Goal: Information Seeking & Learning: Find contact information

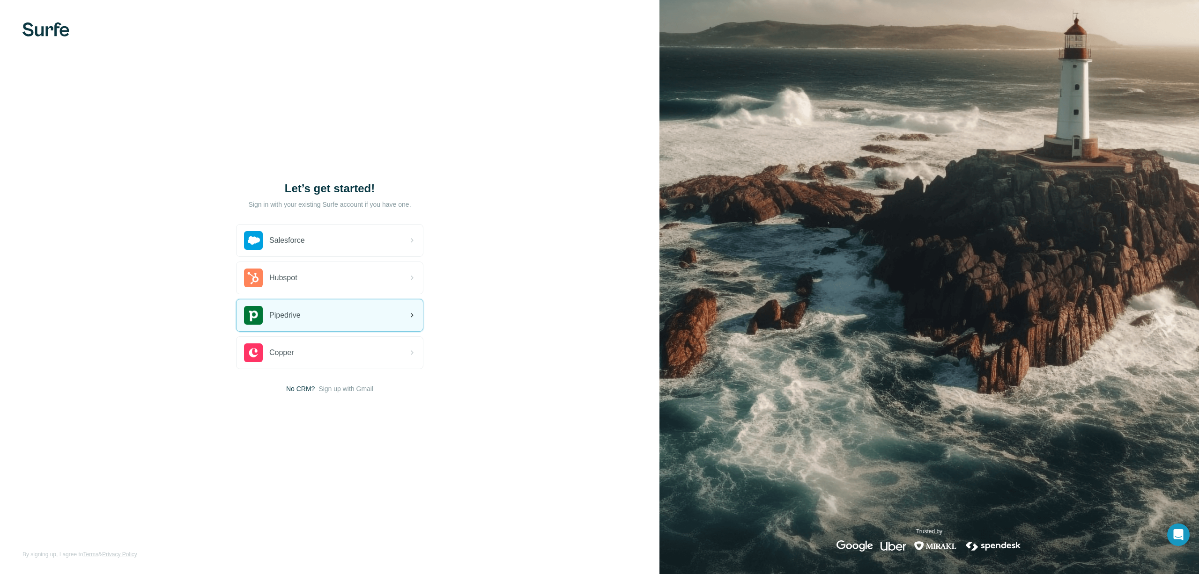
click at [295, 308] on div "Pipedrive" at bounding box center [272, 315] width 57 height 19
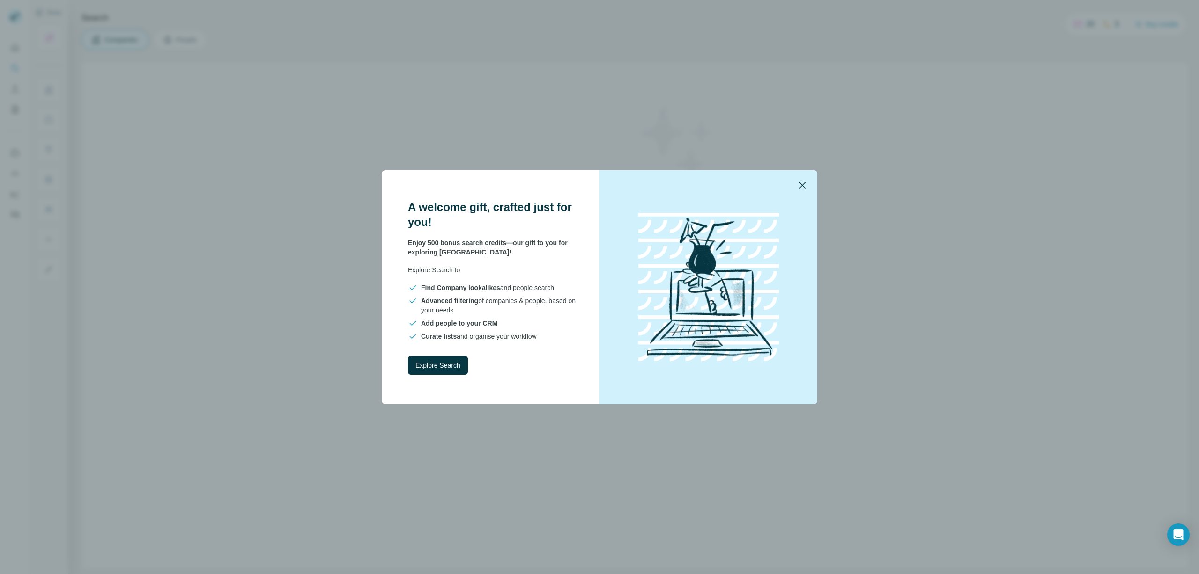
drag, startPoint x: 803, startPoint y: 188, endPoint x: 793, endPoint y: 191, distance: 10.5
click at [802, 188] on icon "button" at bounding box center [801, 185] width 11 height 11
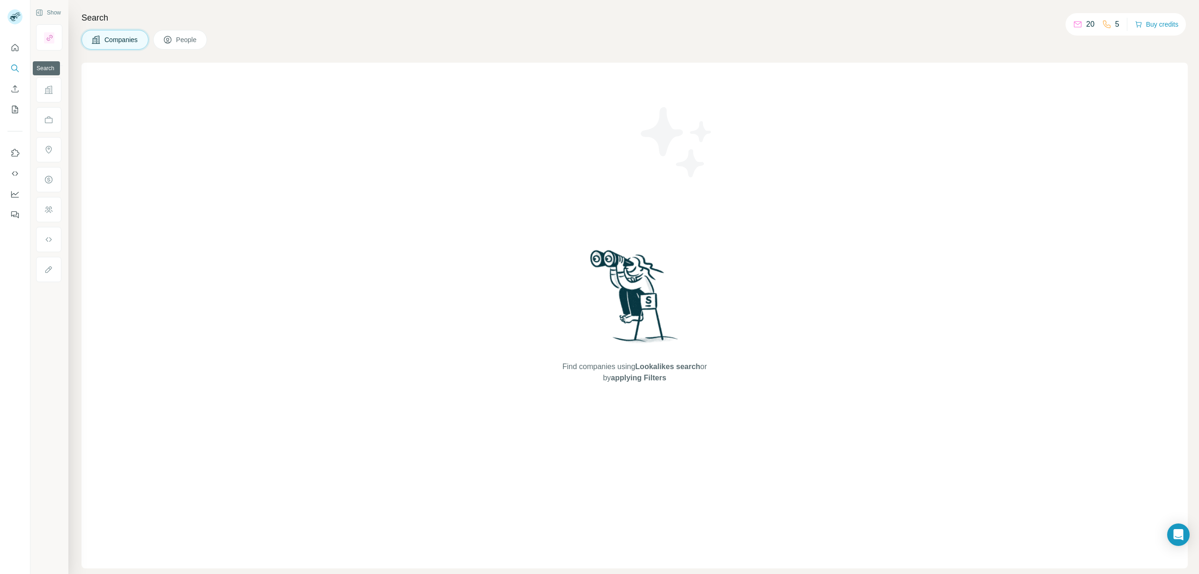
click at [14, 67] on icon "Search" at bounding box center [14, 68] width 9 height 9
drag, startPoint x: 175, startPoint y: 37, endPoint x: 164, endPoint y: 45, distance: 13.4
click at [175, 37] on button "People" at bounding box center [180, 40] width 54 height 20
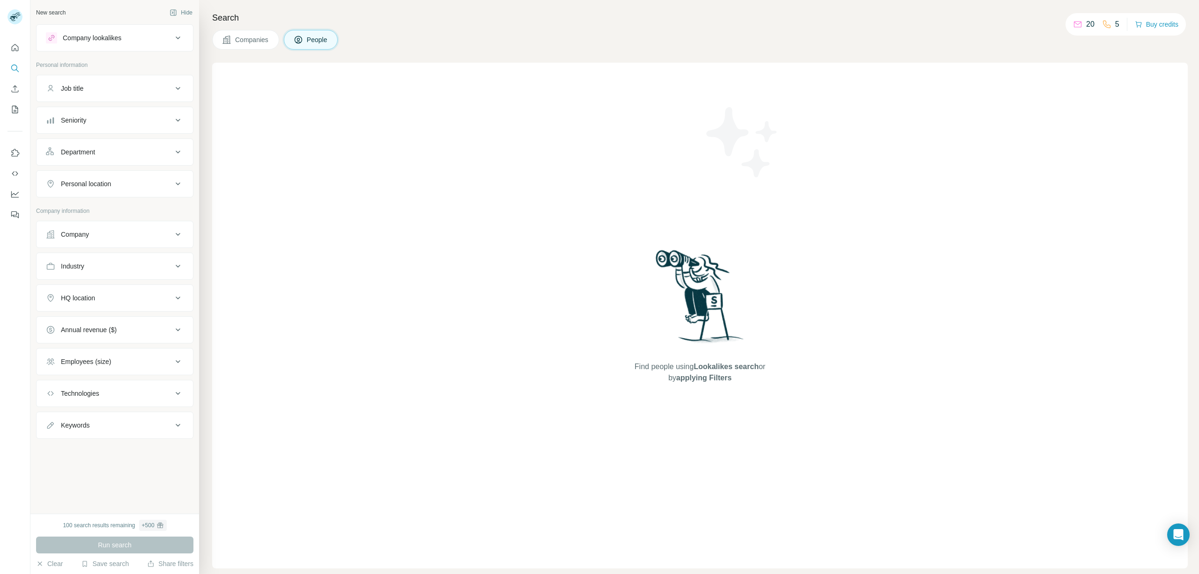
click at [94, 232] on div "Company" at bounding box center [109, 234] width 126 height 9
click at [108, 257] on input "text" at bounding box center [115, 258] width 138 height 17
type input "*****"
click at [83, 278] on p "Cegid" at bounding box center [95, 278] width 45 height 9
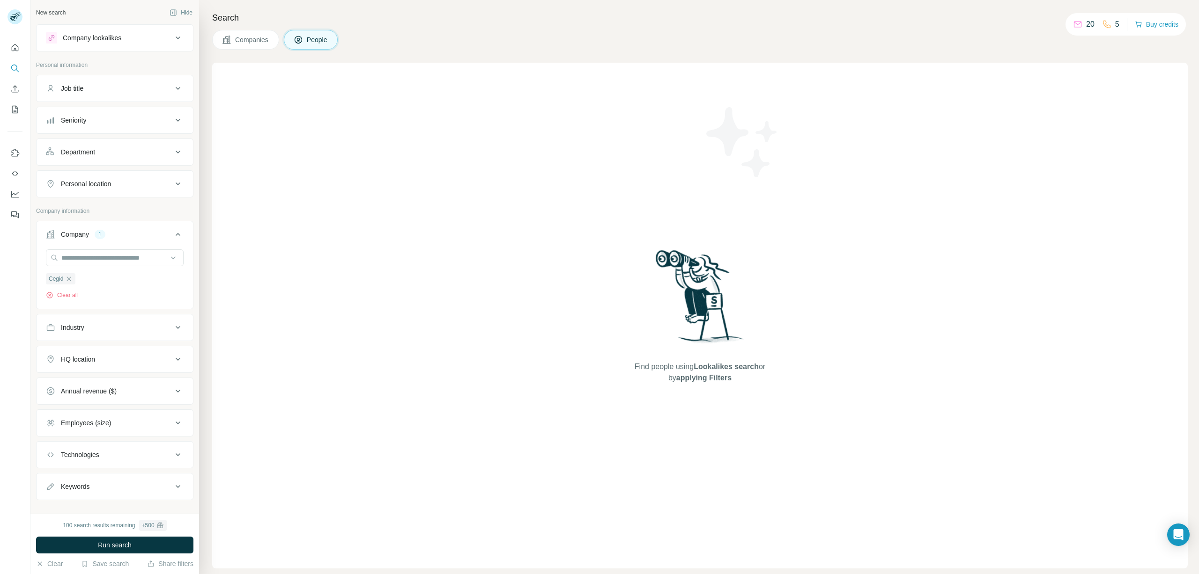
click at [90, 360] on div "HQ location" at bounding box center [78, 359] width 34 height 9
type input "*"
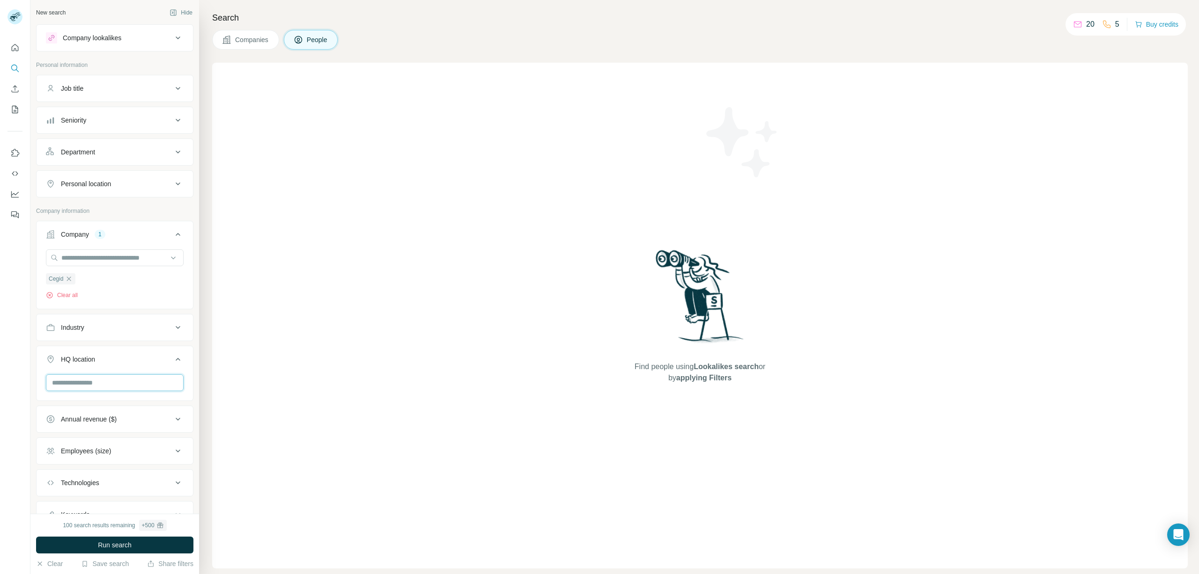
type input "*"
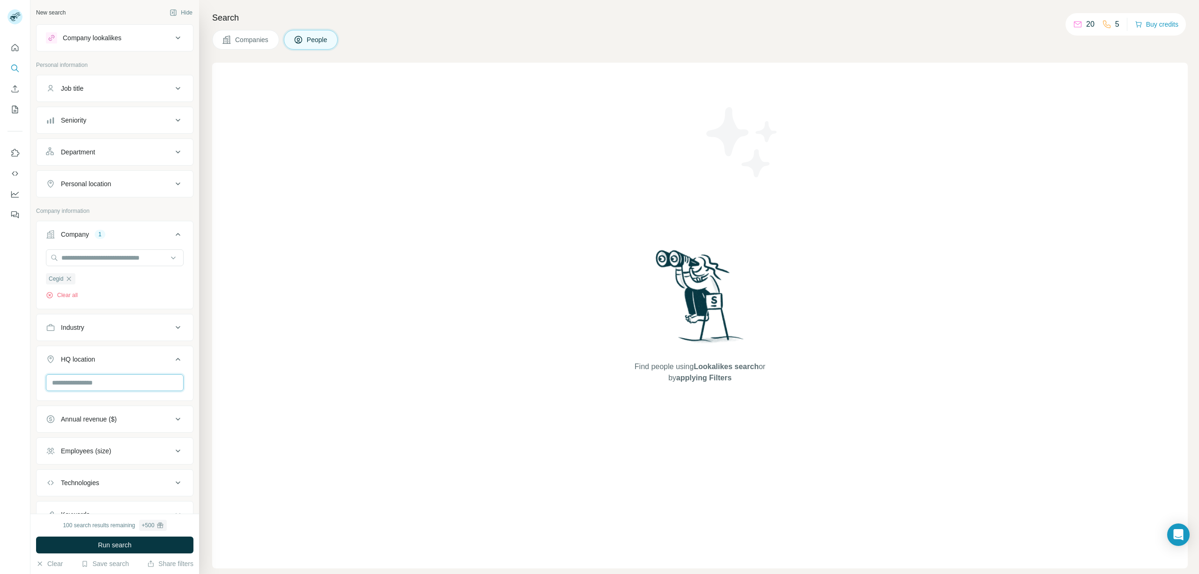
type input "*"
click at [103, 391] on input "text" at bounding box center [115, 383] width 138 height 17
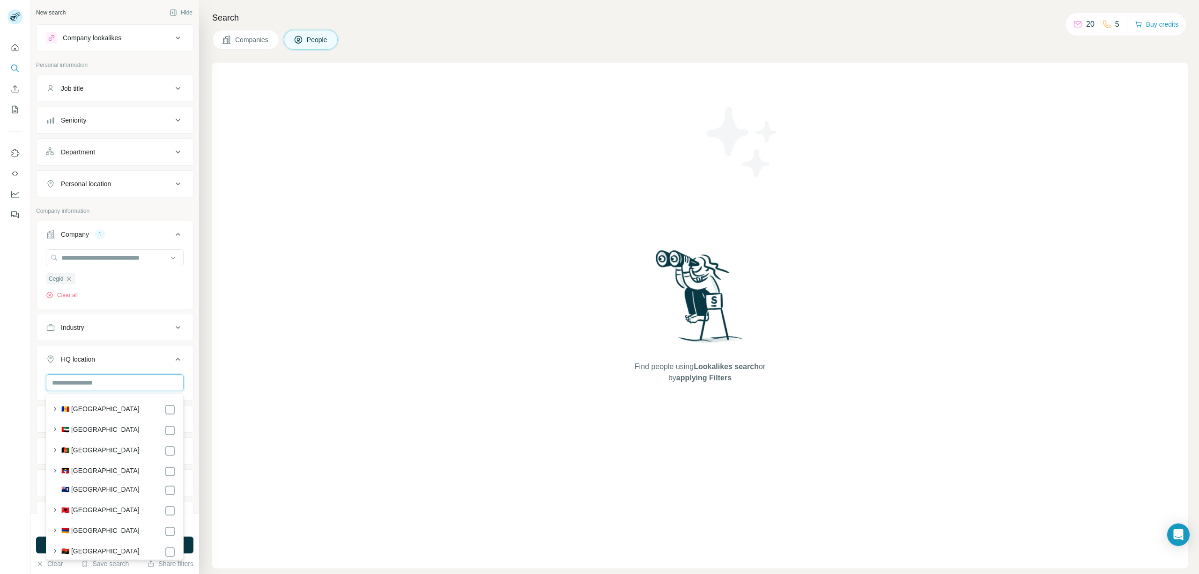
click at [104, 385] on input "text" at bounding box center [115, 383] width 138 height 17
type input "******"
click at [124, 409] on div "🇩🇪 [GEOGRAPHIC_DATA]" at bounding box center [118, 409] width 114 height 11
click at [163, 406] on div "🇩🇪 [GEOGRAPHIC_DATA]" at bounding box center [118, 409] width 114 height 11
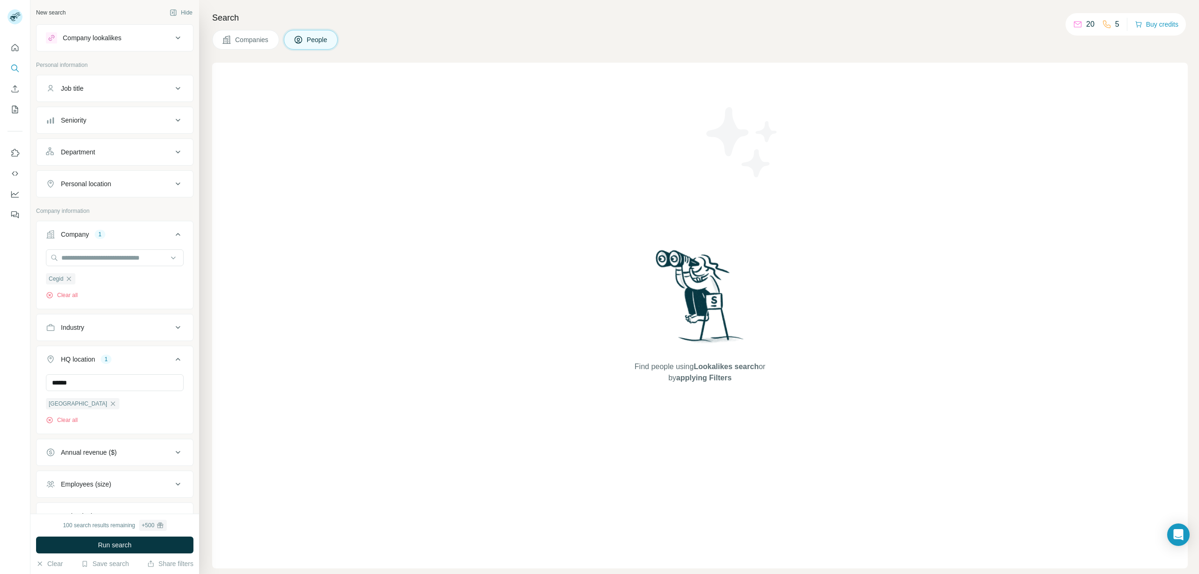
click at [258, 394] on div "Find people using Lookalikes search or by applying Filters" at bounding box center [699, 316] width 975 height 506
click at [146, 551] on button "Run search" at bounding box center [114, 545] width 157 height 17
click at [109, 403] on icon "button" at bounding box center [112, 403] width 7 height 7
click at [142, 544] on button "Run search" at bounding box center [114, 545] width 157 height 17
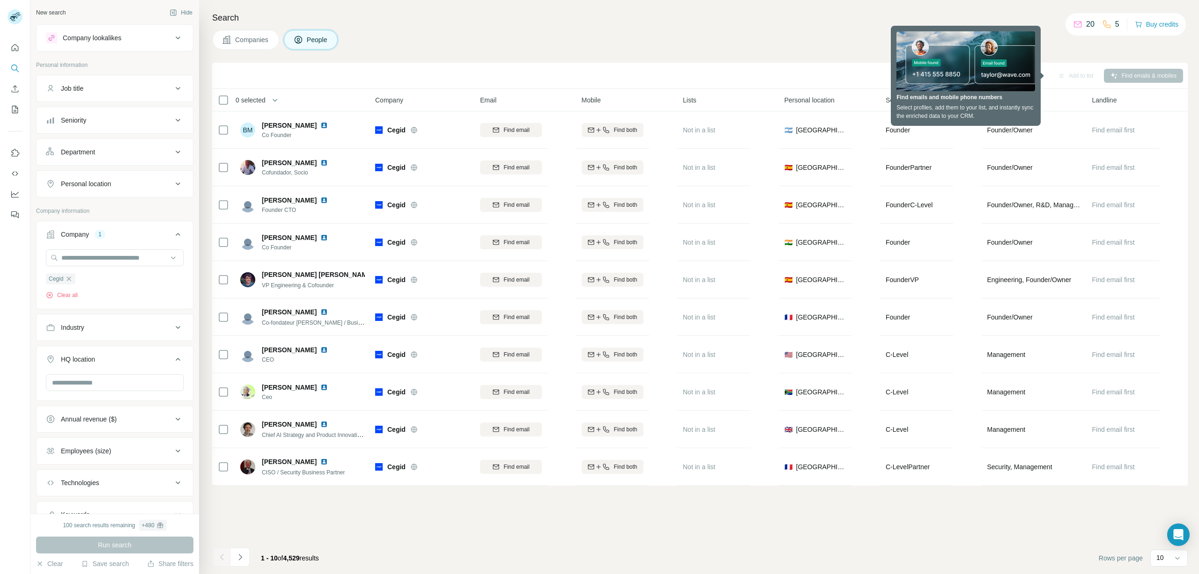
click at [530, 49] on div "Companies People" at bounding box center [699, 40] width 975 height 20
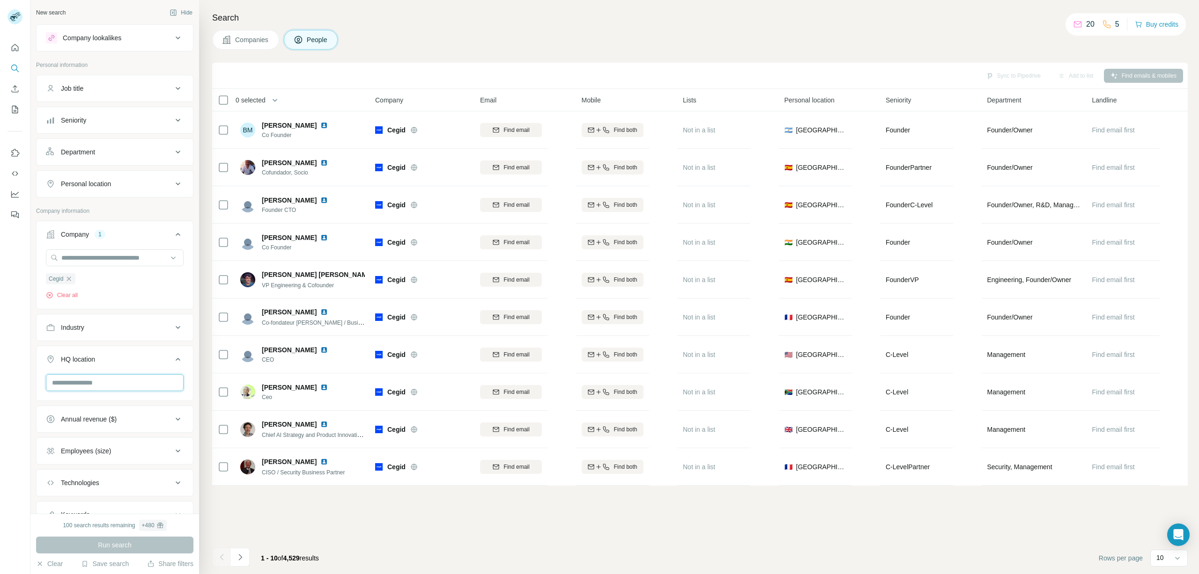
click at [101, 379] on input "text" at bounding box center [115, 383] width 138 height 17
type input "**********"
click at [68, 280] on icon "button" at bounding box center [68, 278] width 7 height 7
click at [95, 256] on input "text" at bounding box center [115, 258] width 138 height 17
click at [109, 263] on input "*****" at bounding box center [115, 258] width 138 height 17
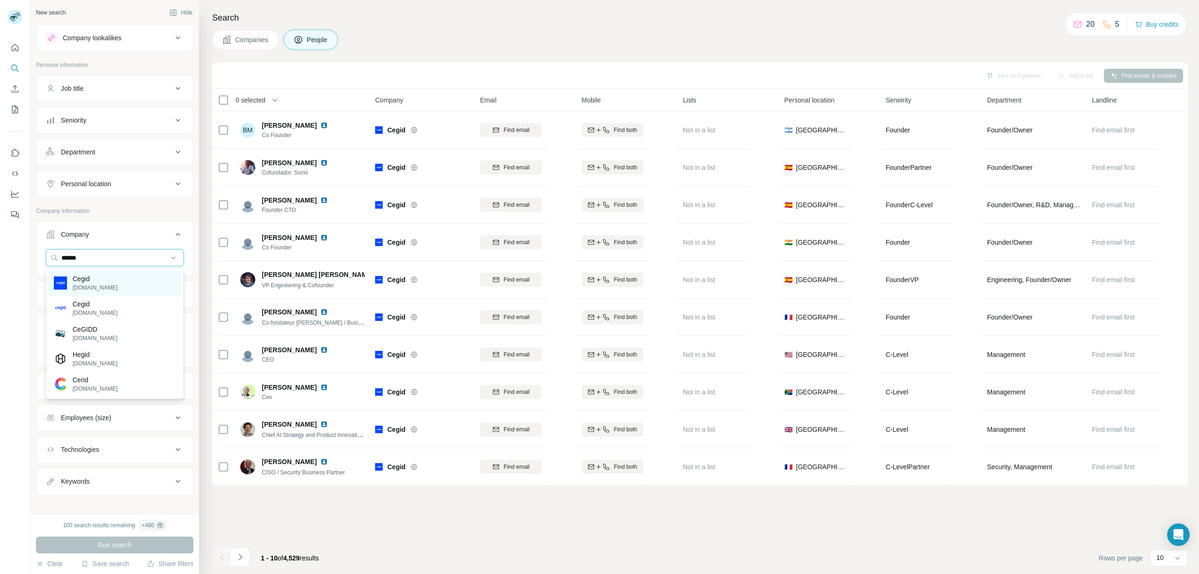
type input "*****"
click at [110, 286] on div "Cegid [DOMAIN_NAME]" at bounding box center [114, 283] width 133 height 25
click at [1039, 51] on div "Search Companies People Sync to Pipedrive Add to list Find emails & mobiles 0 s…" at bounding box center [699, 287] width 1000 height 574
click at [984, 76] on div "Sync to Pipedrive Add to list Find emails & mobiles" at bounding box center [700, 75] width 966 height 16
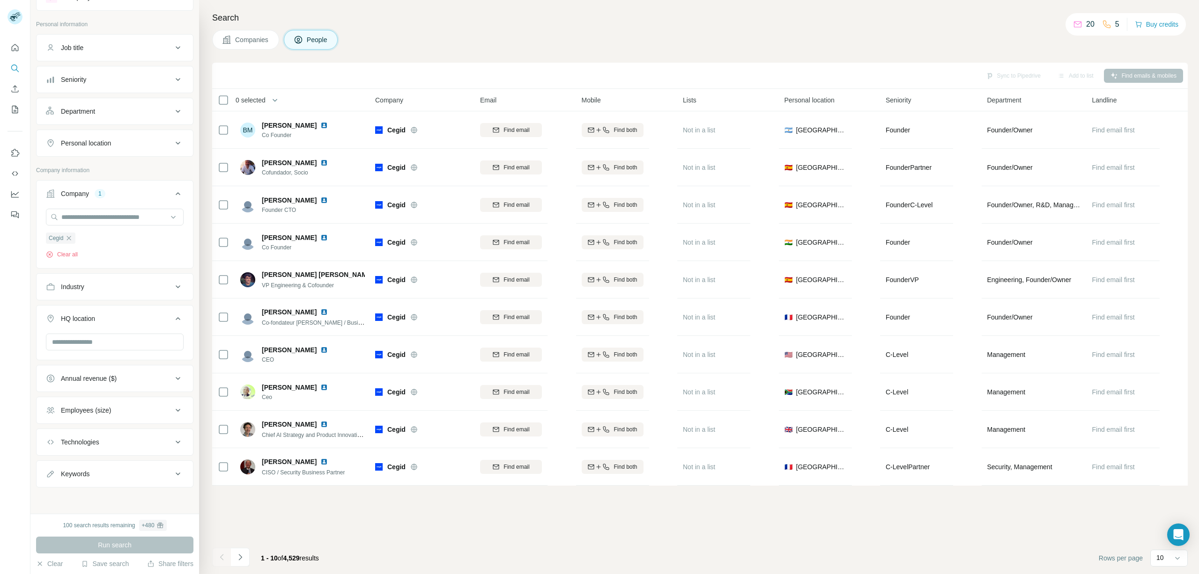
scroll to position [41, 0]
click at [96, 337] on input "text" at bounding box center [115, 342] width 138 height 17
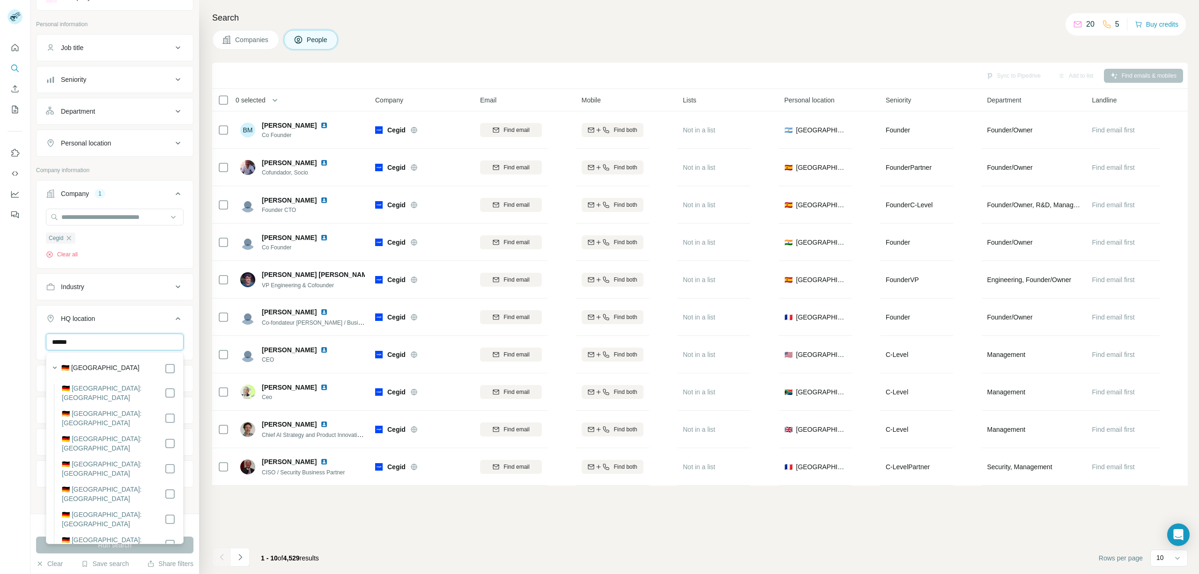
type input "******"
click at [161, 367] on div "🇩🇪 [GEOGRAPHIC_DATA]" at bounding box center [118, 368] width 114 height 11
click at [166, 550] on button "Run search" at bounding box center [114, 545] width 157 height 17
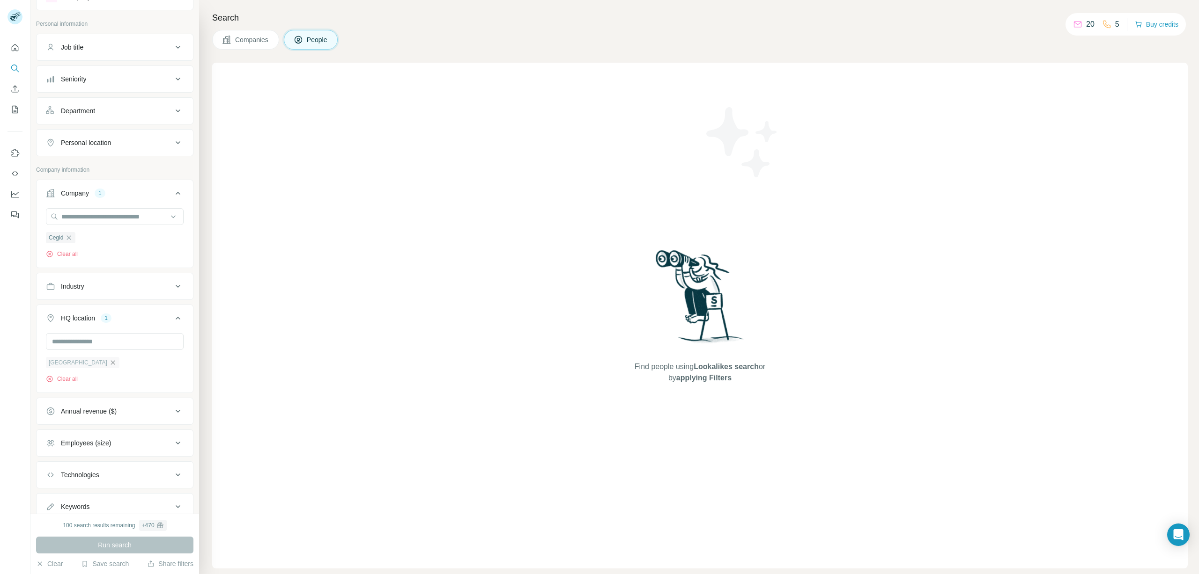
click at [109, 364] on icon "button" at bounding box center [112, 362] width 7 height 7
click at [117, 417] on button "Employees (size)" at bounding box center [115, 410] width 156 height 22
click at [129, 413] on div "Employees (size)" at bounding box center [109, 409] width 126 height 9
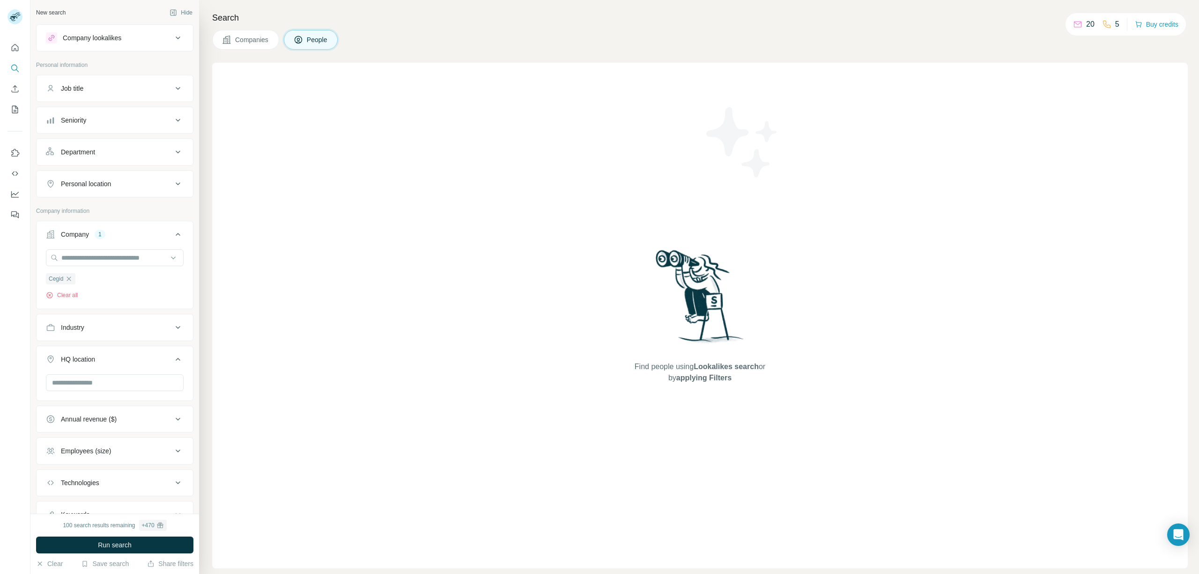
click at [94, 193] on button "Personal location" at bounding box center [115, 184] width 156 height 22
type input "*"
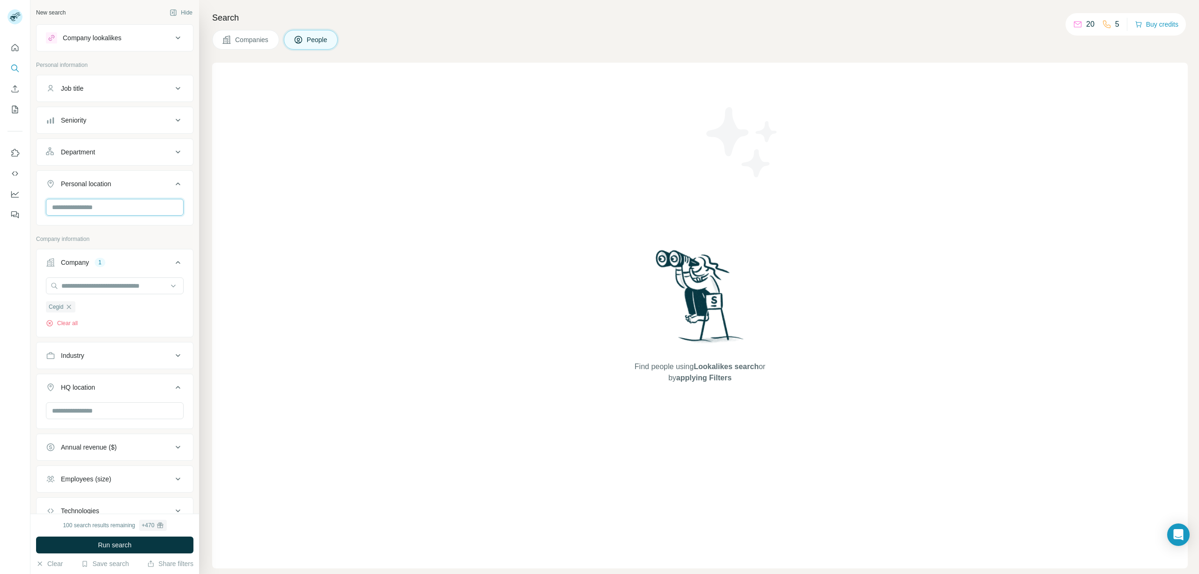
type input "*"
drag, startPoint x: 100, startPoint y: 209, endPoint x: 89, endPoint y: 206, distance: 11.0
click at [100, 209] on input "text" at bounding box center [115, 207] width 138 height 17
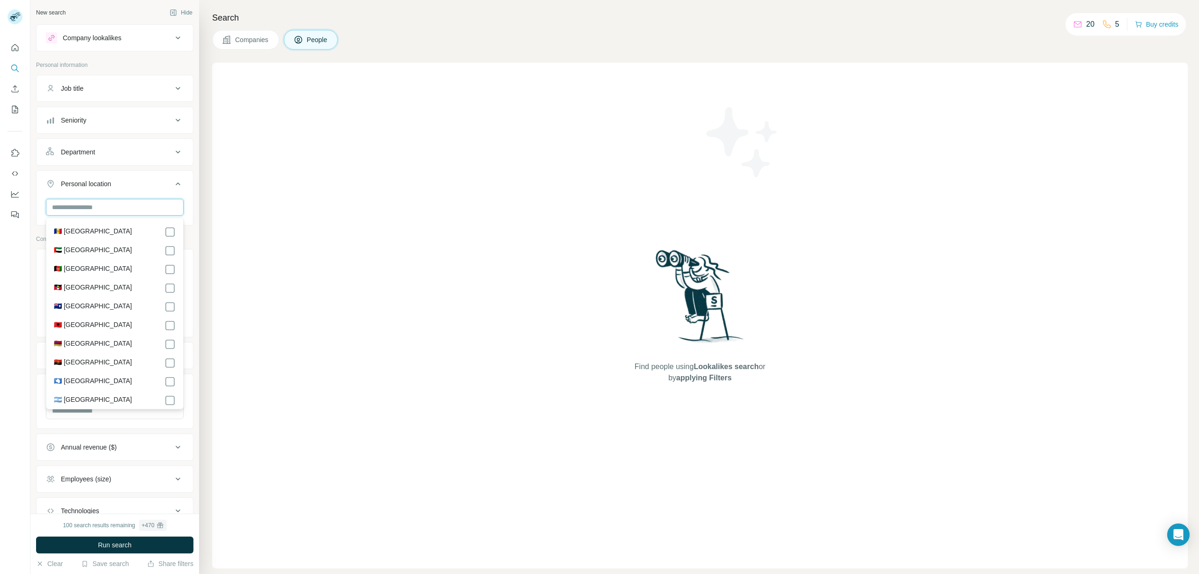
click at [88, 206] on input "text" at bounding box center [115, 207] width 138 height 17
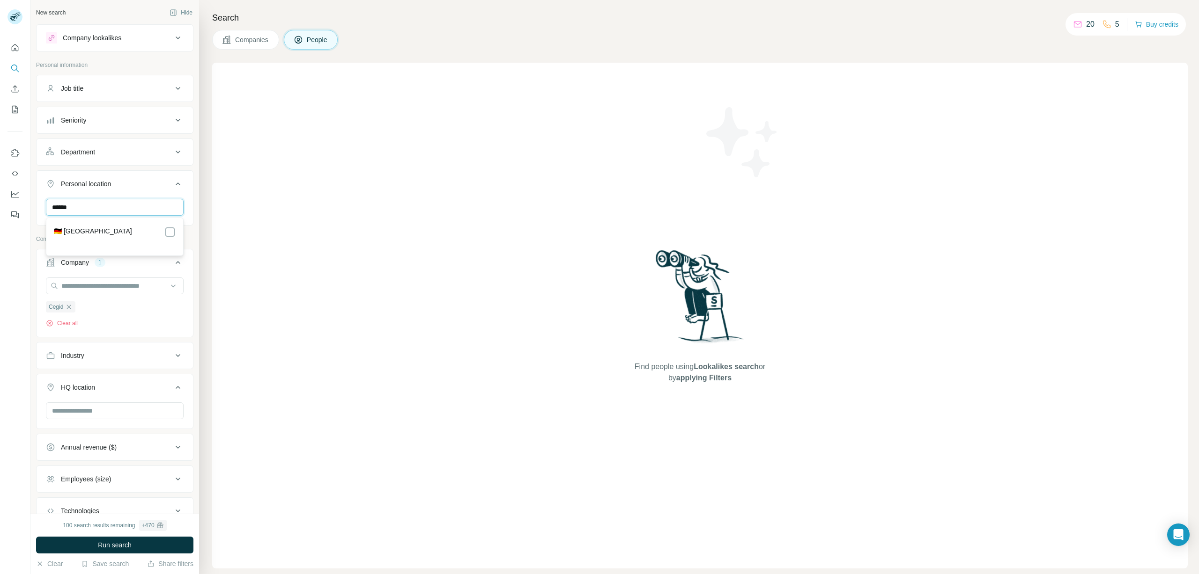
type input "******"
click at [163, 226] on div "🇩🇪 [GEOGRAPHIC_DATA]" at bounding box center [114, 237] width 133 height 34
click at [159, 550] on button "Run search" at bounding box center [114, 545] width 157 height 17
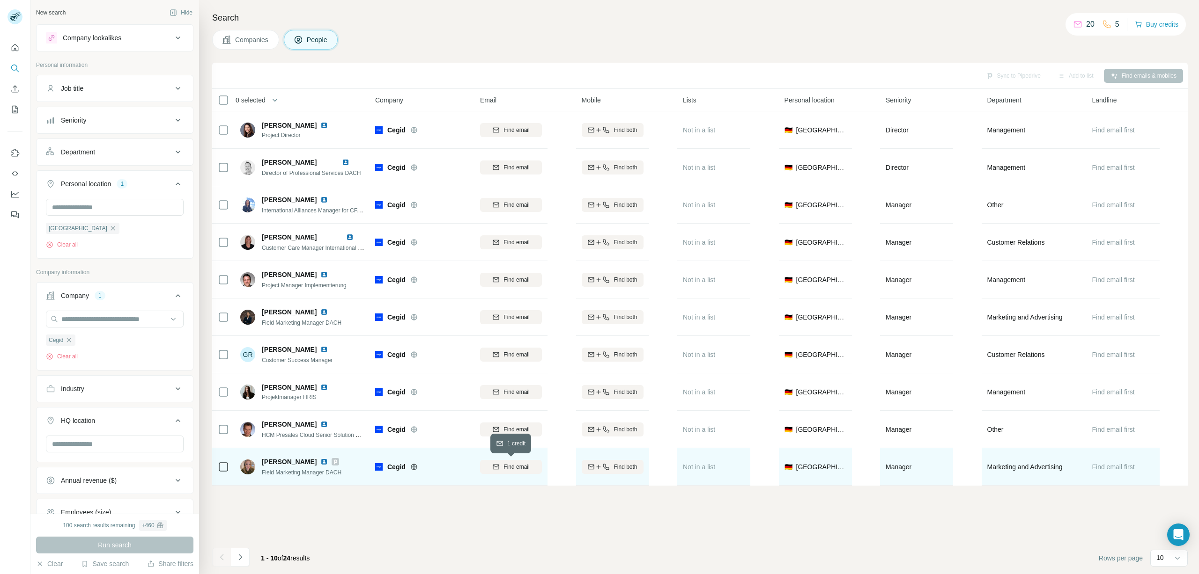
click at [517, 468] on span "Find email" at bounding box center [516, 467] width 26 height 8
